Goal: Transaction & Acquisition: Book appointment/travel/reservation

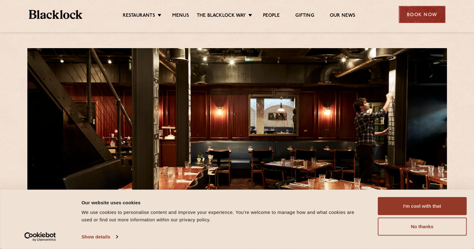
click at [420, 10] on div "Book Now" at bounding box center [421, 14] width 47 height 17
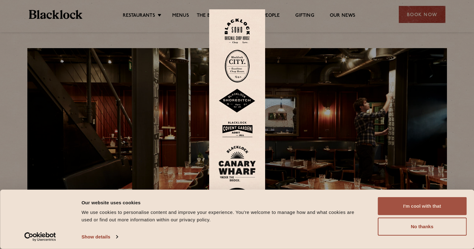
click at [429, 202] on button "I'm cool with that" at bounding box center [421, 206] width 89 height 18
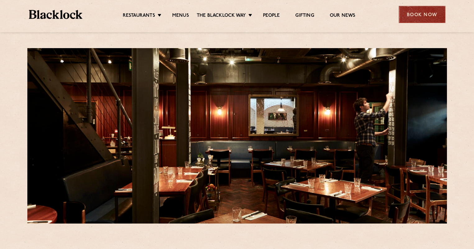
click at [430, 19] on div "Book Now" at bounding box center [421, 14] width 47 height 17
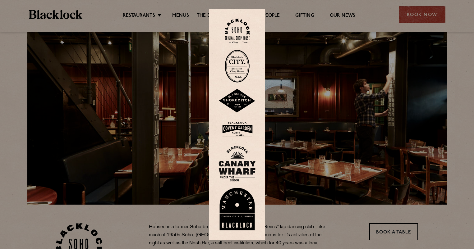
scroll to position [93, 0]
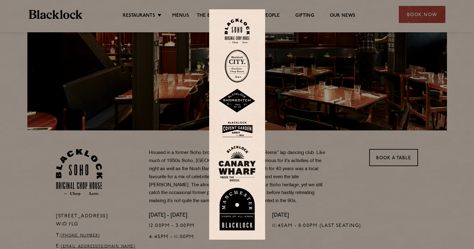
click at [435, 10] on div at bounding box center [237, 124] width 474 height 249
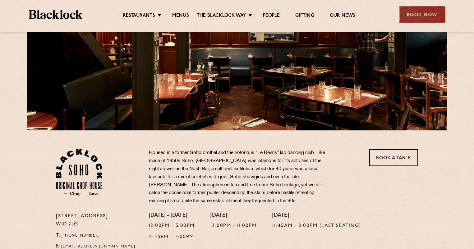
click at [426, 15] on div "Book Now" at bounding box center [421, 14] width 47 height 17
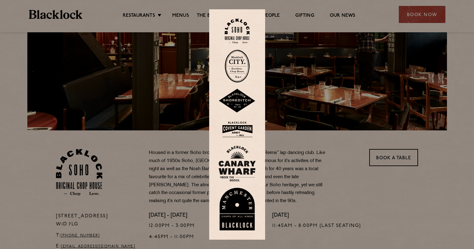
click at [243, 29] on img at bounding box center [237, 31] width 25 height 25
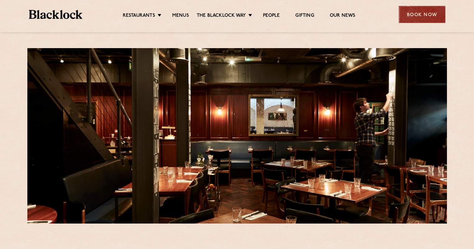
click at [442, 17] on div "Book Now" at bounding box center [421, 14] width 47 height 17
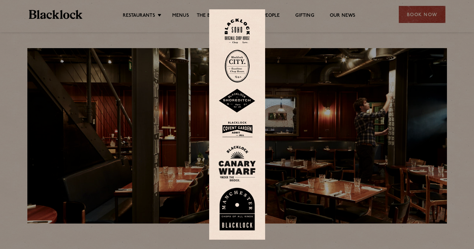
click at [240, 23] on img at bounding box center [237, 31] width 25 height 25
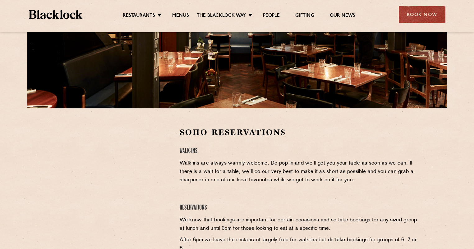
scroll to position [186, 0]
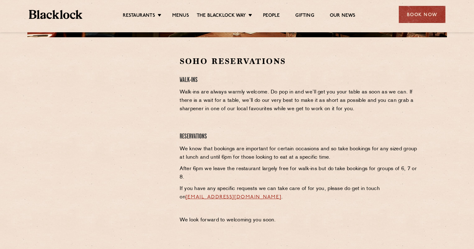
click at [48, 116] on div "Soho Reservations Walk-Ins Walk-ins are always warmly welcome. Do pop in and we…" at bounding box center [236, 142] width 377 height 172
